Goal: Task Accomplishment & Management: Complete application form

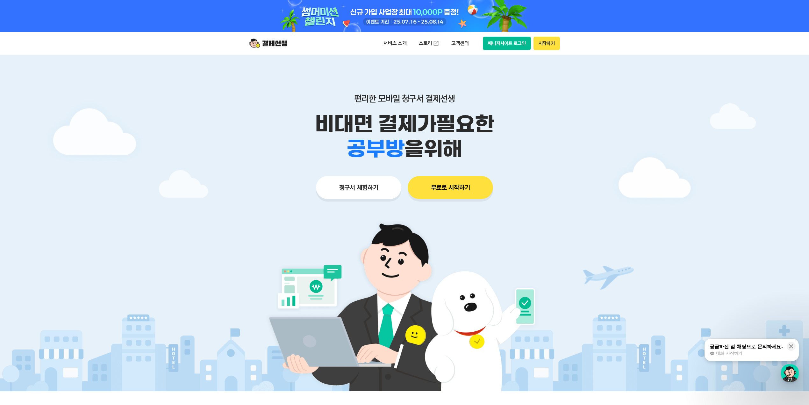
click at [543, 47] on button "시작하기" at bounding box center [547, 43] width 26 height 13
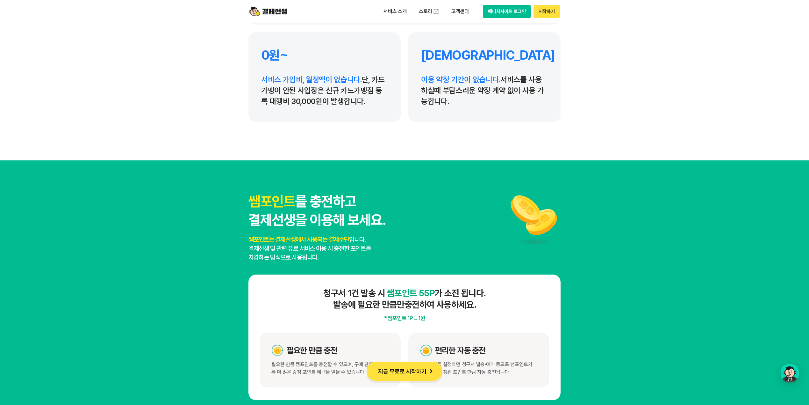
scroll to position [3271, 0]
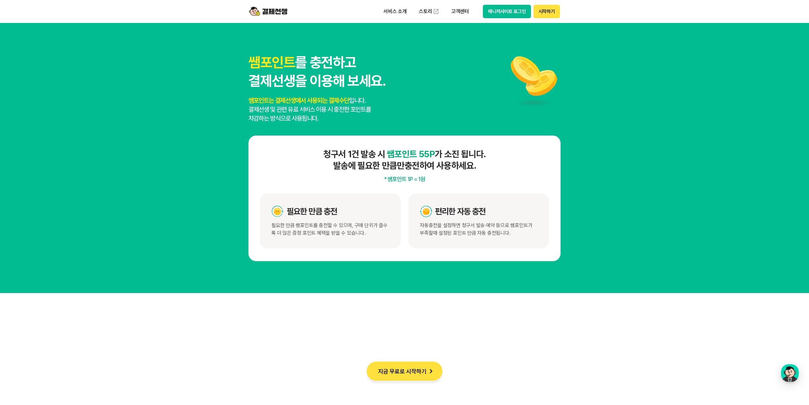
drag, startPoint x: 550, startPoint y: 368, endPoint x: 541, endPoint y: 359, distance: 12.8
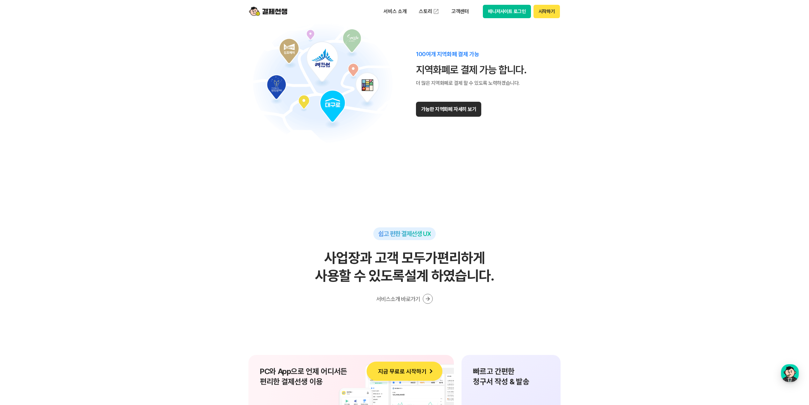
scroll to position [4036, 0]
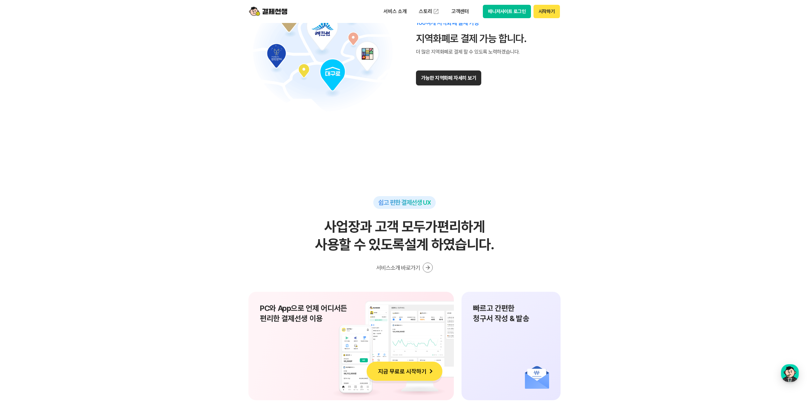
click at [463, 75] on button "가능한 지역화폐 자세히 보기" at bounding box center [448, 77] width 65 height 15
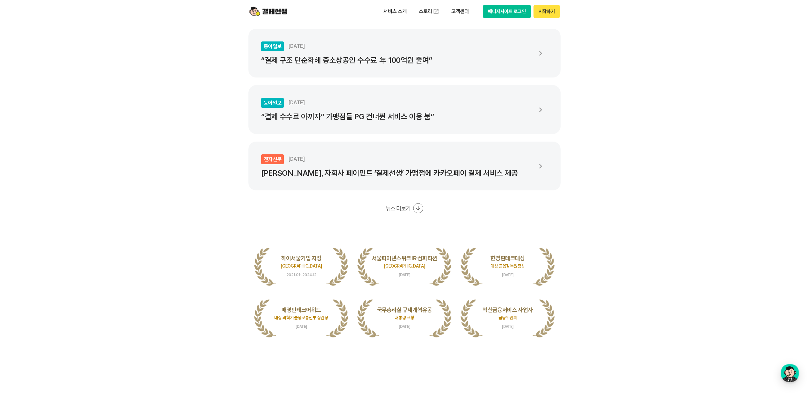
scroll to position [0, 0]
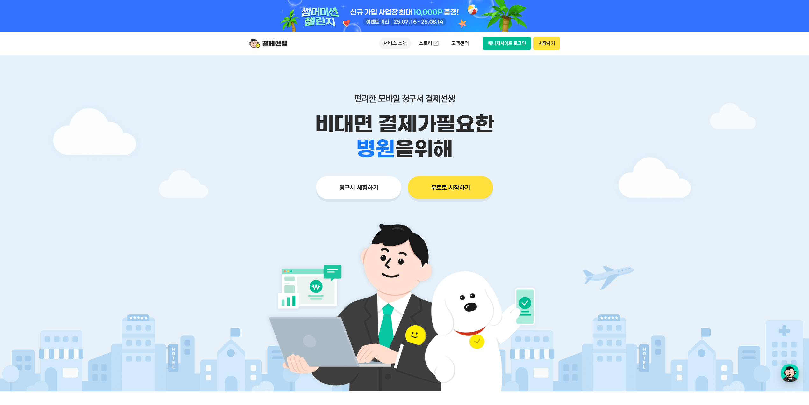
click at [391, 43] on p "서비스 소개" at bounding box center [395, 43] width 32 height 11
click at [625, 45] on header "서비스 소개 청구서 발송 결제하기 수납/매출관리 현금영수증 출결관리 스토리 고객센터 매니저사이트 로그인 시작하기" at bounding box center [404, 43] width 809 height 23
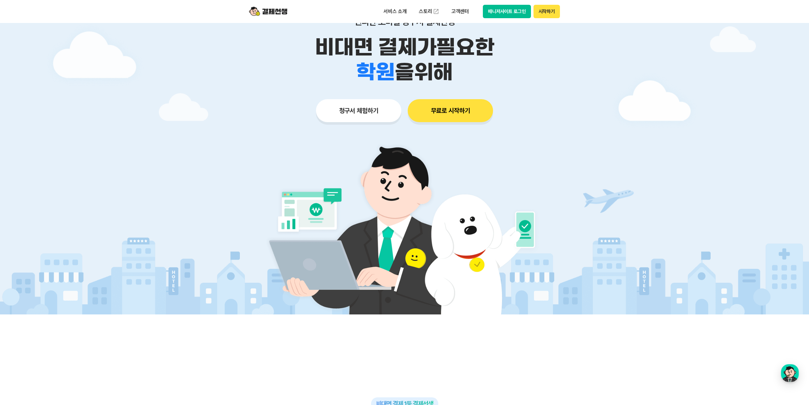
scroll to position [85, 0]
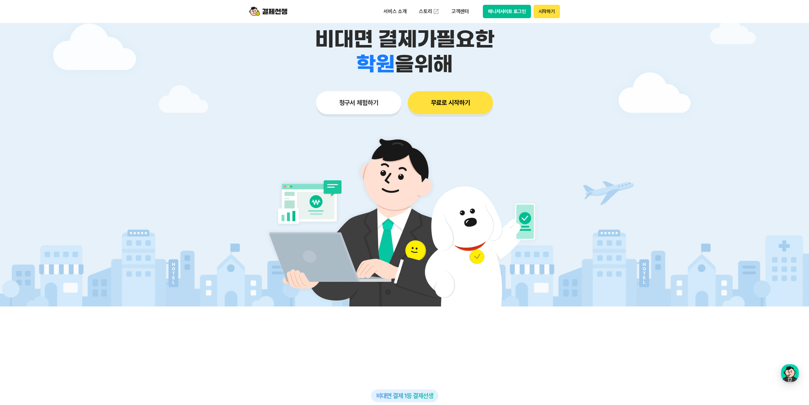
click at [381, 103] on button "청구서 체험하기" at bounding box center [358, 102] width 85 height 23
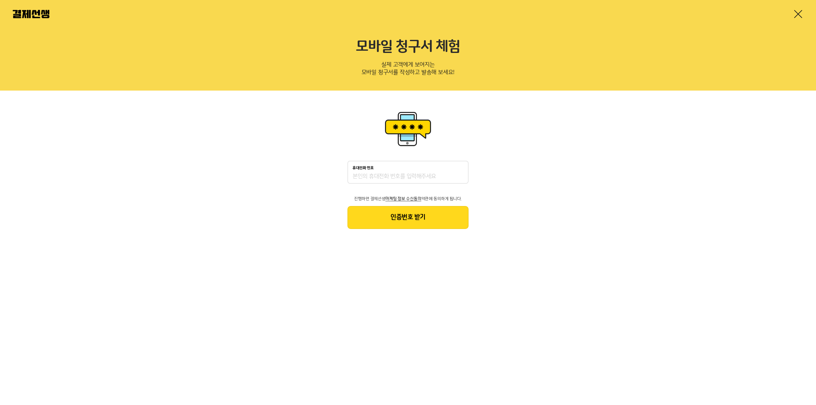
click at [498, 195] on div "휴대전화 번호 진행하면 결제선생 마케팅 정보 수신동의 약관에 동의하게 됩니다. 인증번호 받기" at bounding box center [408, 169] width 816 height 157
